Goal: Information Seeking & Learning: Learn about a topic

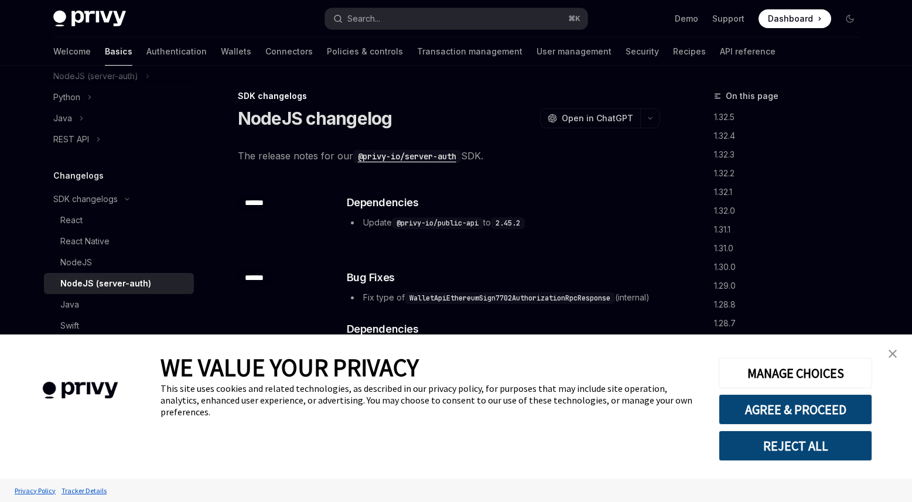
click at [893, 354] on img "close banner" at bounding box center [892, 354] width 8 height 8
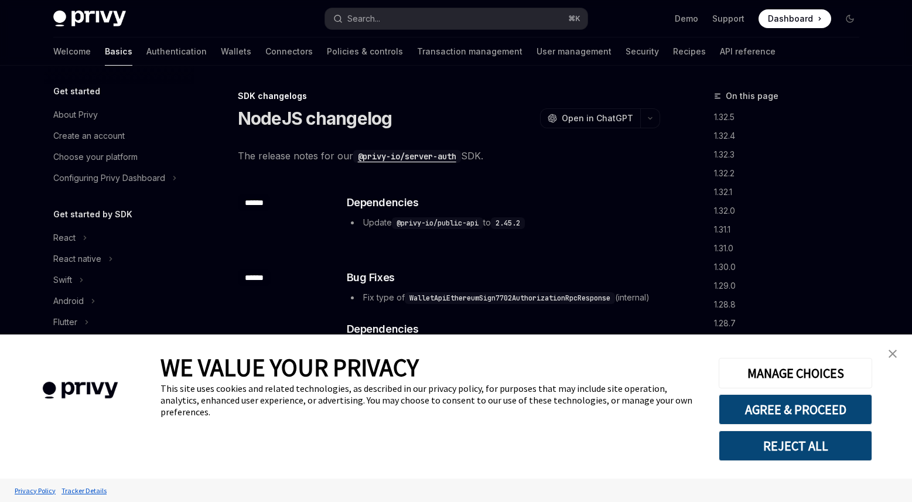
scroll to position [309, 0]
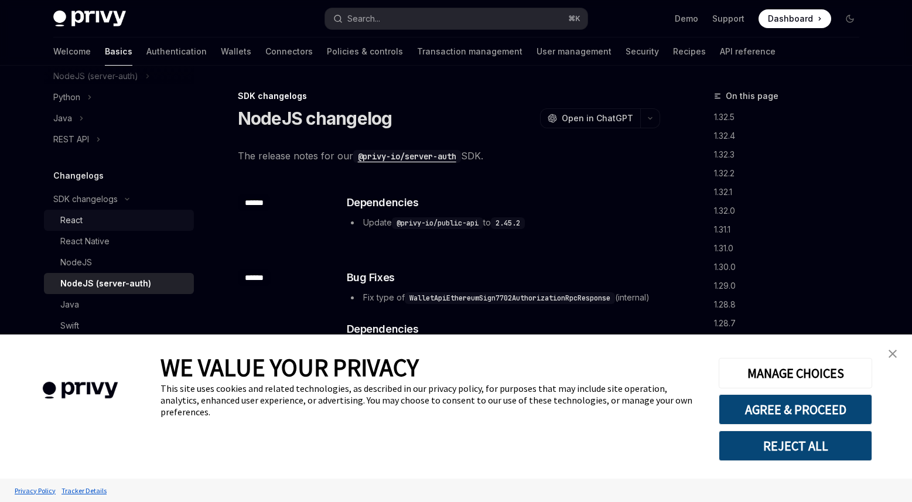
click at [96, 227] on link "React" at bounding box center [119, 220] width 150 height 21
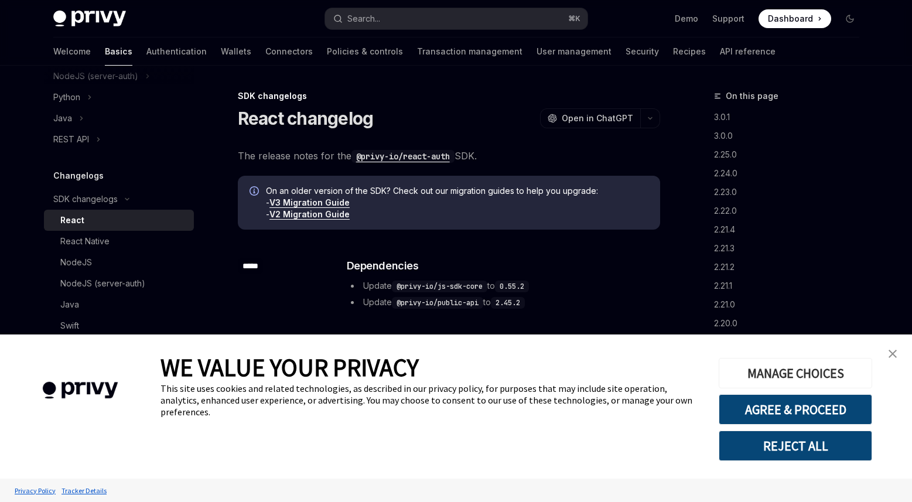
type textarea "*"
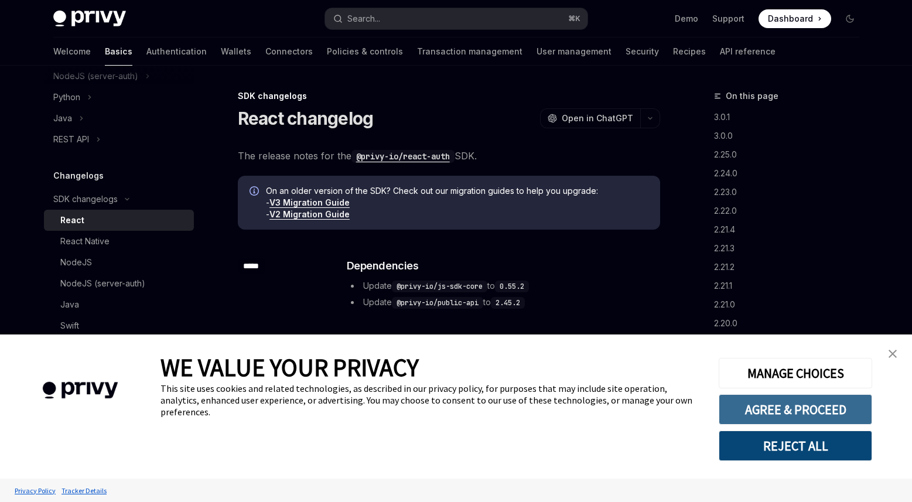
click at [805, 402] on button "AGREE & PROCEED" at bounding box center [794, 409] width 153 height 30
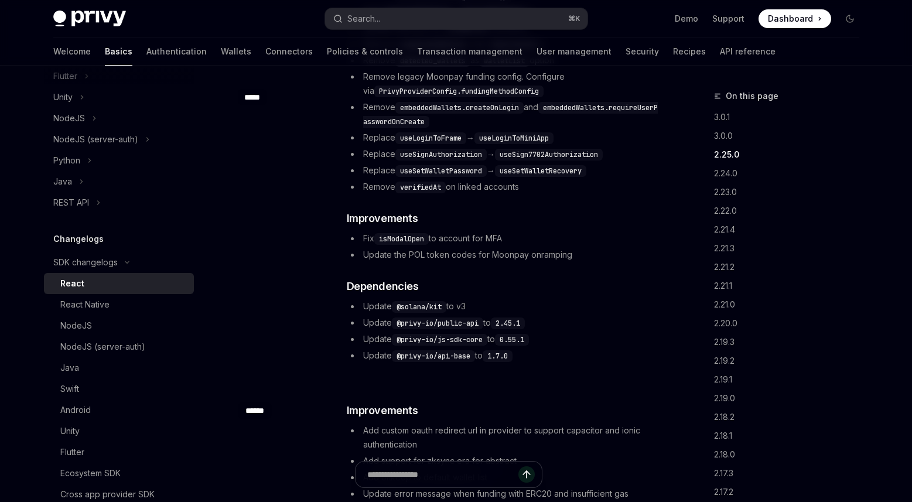
scroll to position [411, 0]
